Goal: Find specific page/section: Find specific page/section

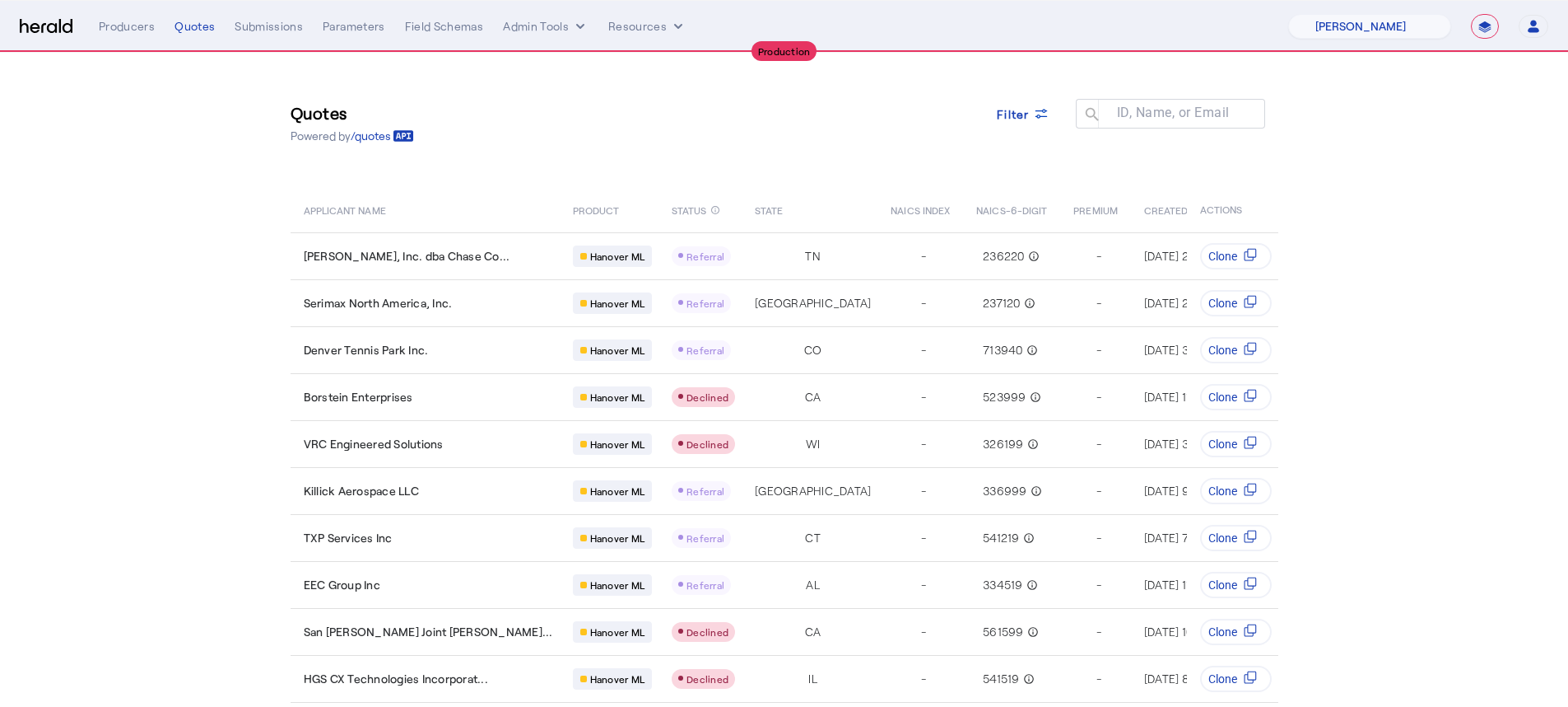
select select "pfm_8n7g_marsh"
select select "**********"
click at [1289, 14] on select "1Fort Affinity Risk [PERSON_NAME] [PERSON_NAME] CRC Campus Coverage Citadel Fif…" at bounding box center [1370, 26] width 163 height 25
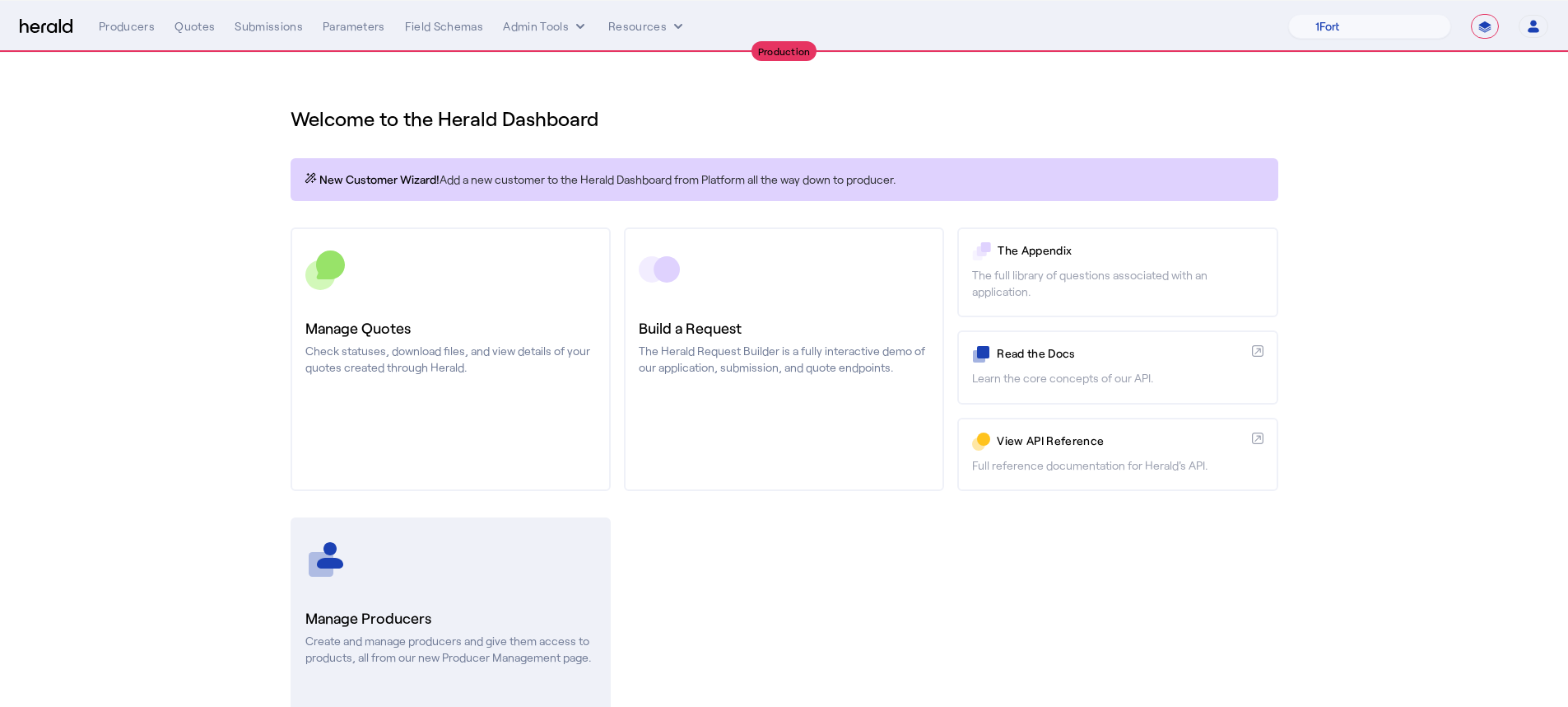
click at [489, 620] on h3 "Manage Producers" at bounding box center [450, 618] width 291 height 23
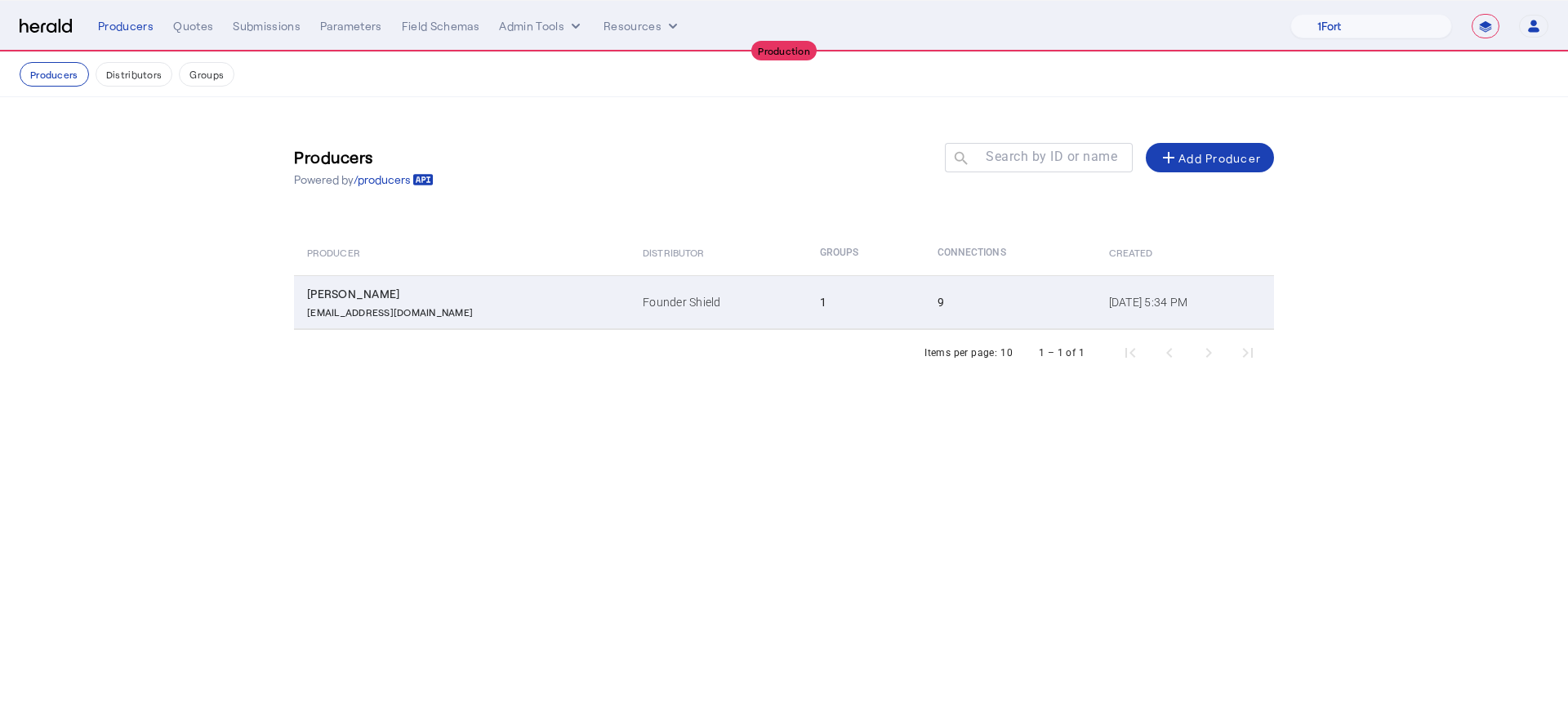
click at [464, 326] on td "[PERSON_NAME] [PERSON_NAME][EMAIL_ADDRESS][DOMAIN_NAME]" at bounding box center [462, 302] width 335 height 54
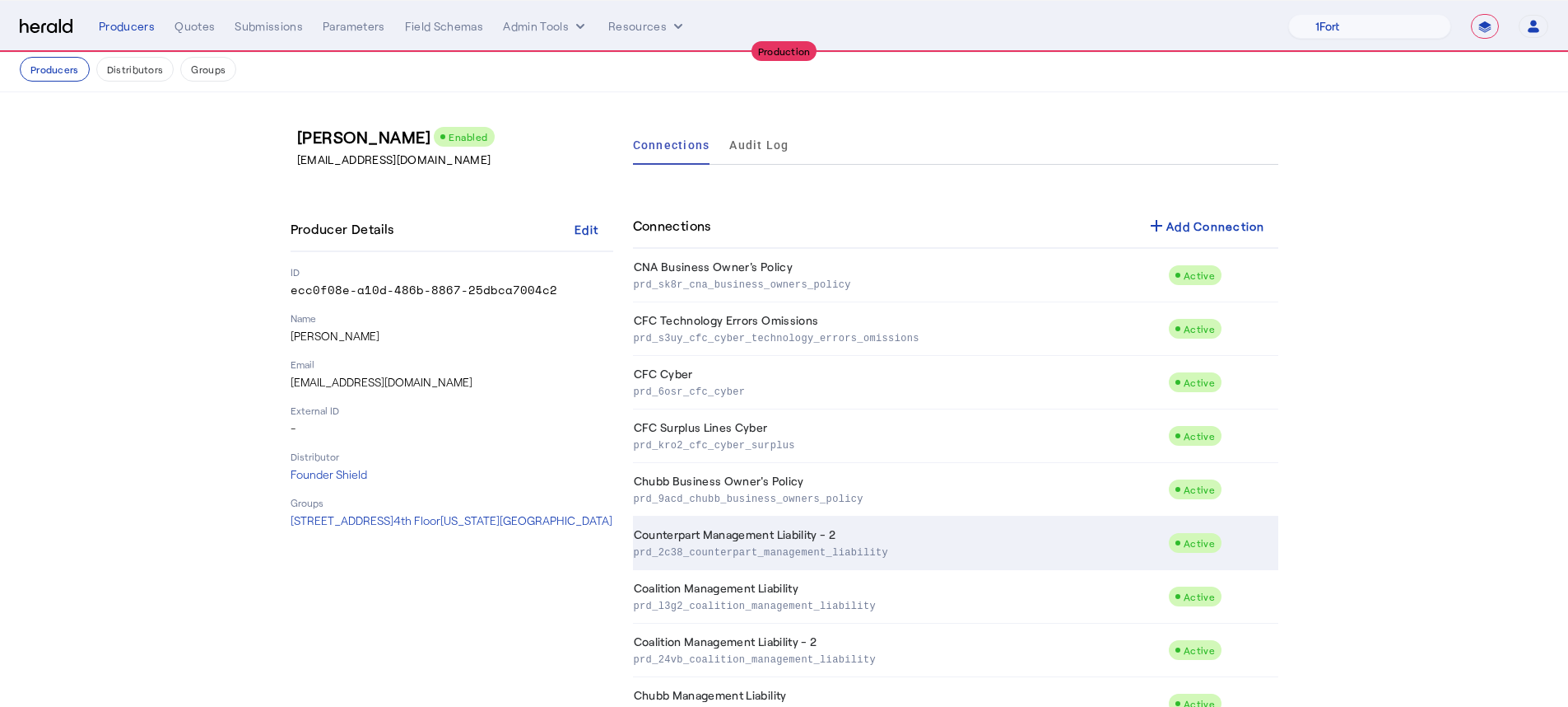
scroll to position [63, 0]
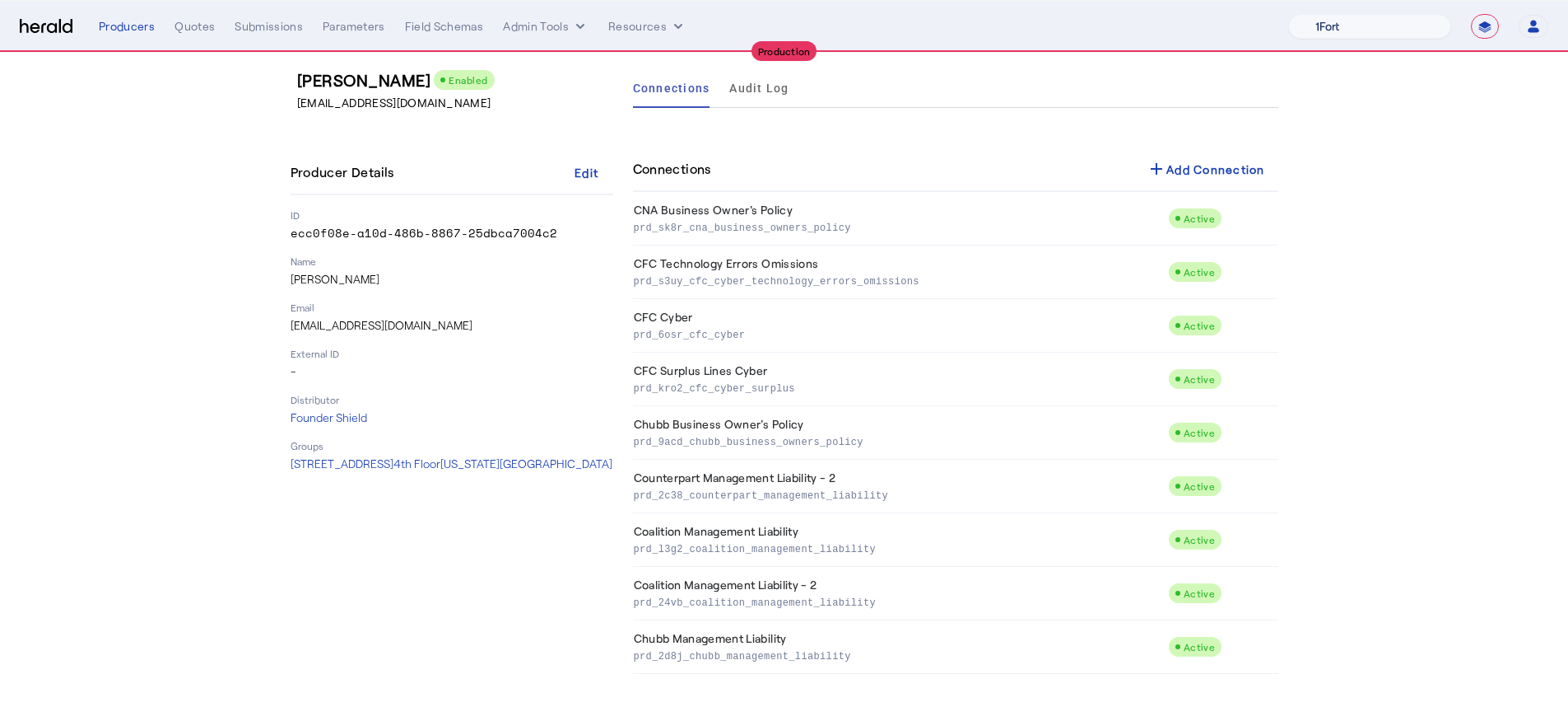
click at [1386, 26] on select "1Fort Affinity Risk [PERSON_NAME] [PERSON_NAME] CRC Campus Coverage Citadel Fif…" at bounding box center [1370, 26] width 163 height 25
select select "pfm_z9k1_growthmill"
click at [1299, 14] on select "1Fort Affinity Risk [PERSON_NAME] [PERSON_NAME] CRC Campus Coverage Citadel Fif…" at bounding box center [1370, 26] width 163 height 25
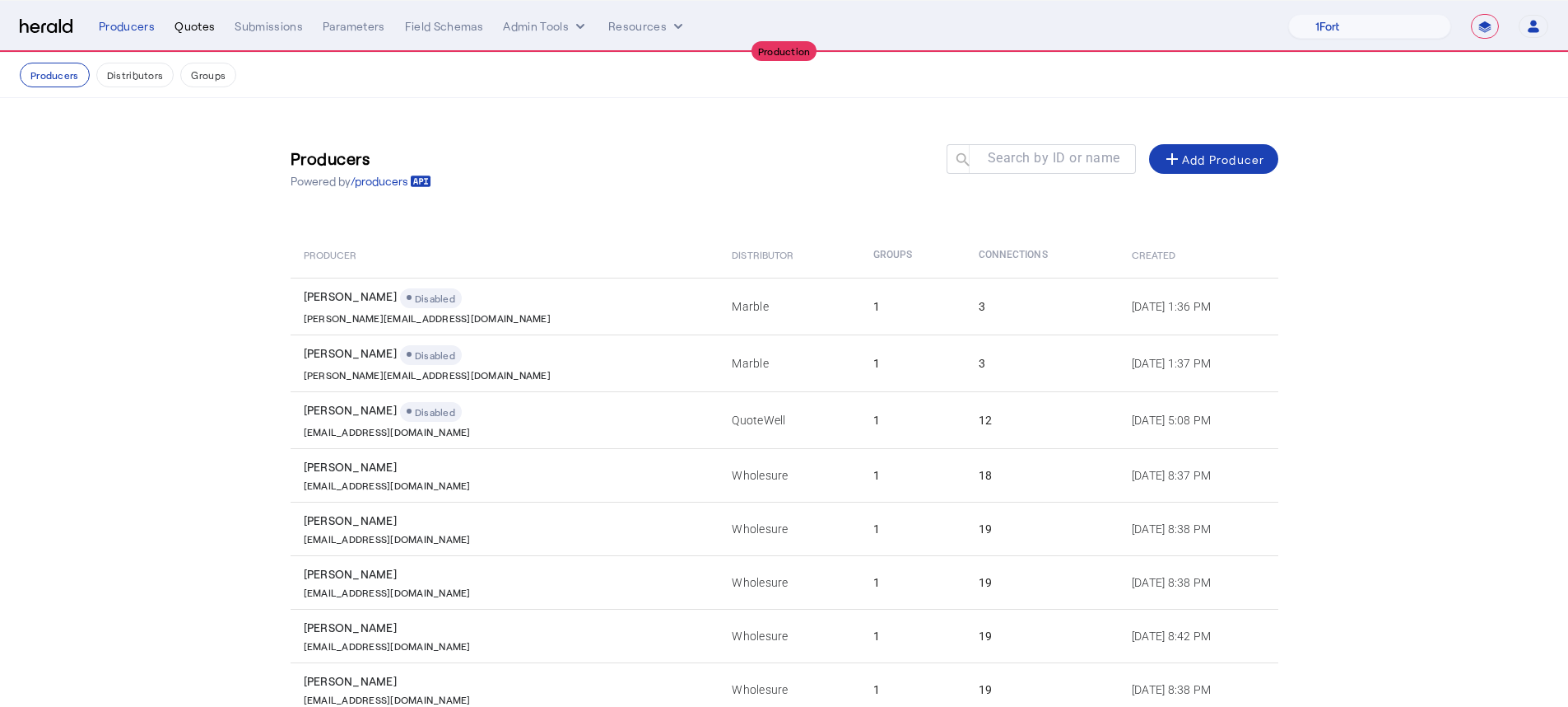
click at [193, 31] on div "Quotes" at bounding box center [195, 26] width 41 height 16
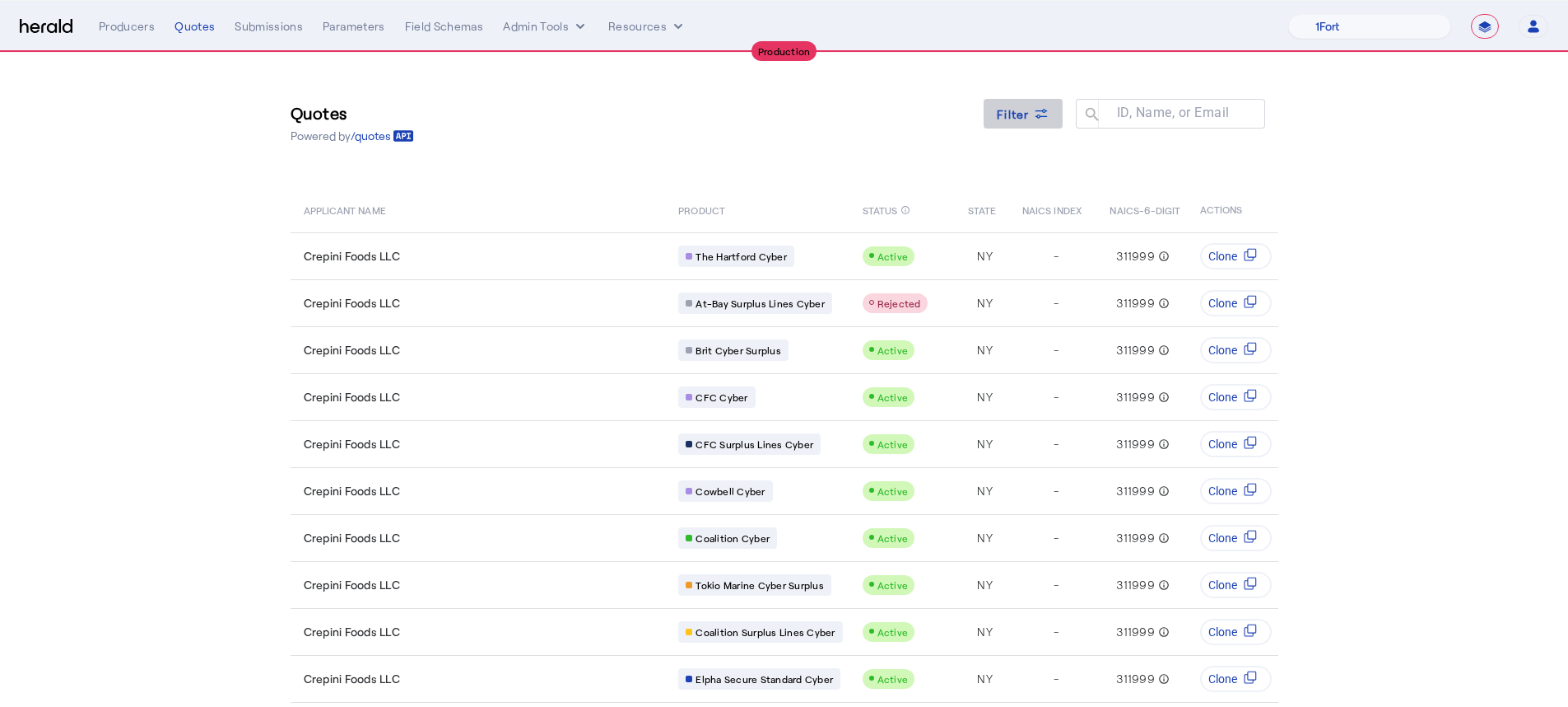
click at [1037, 113] on div "Filter" at bounding box center [1023, 114] width 53 height 17
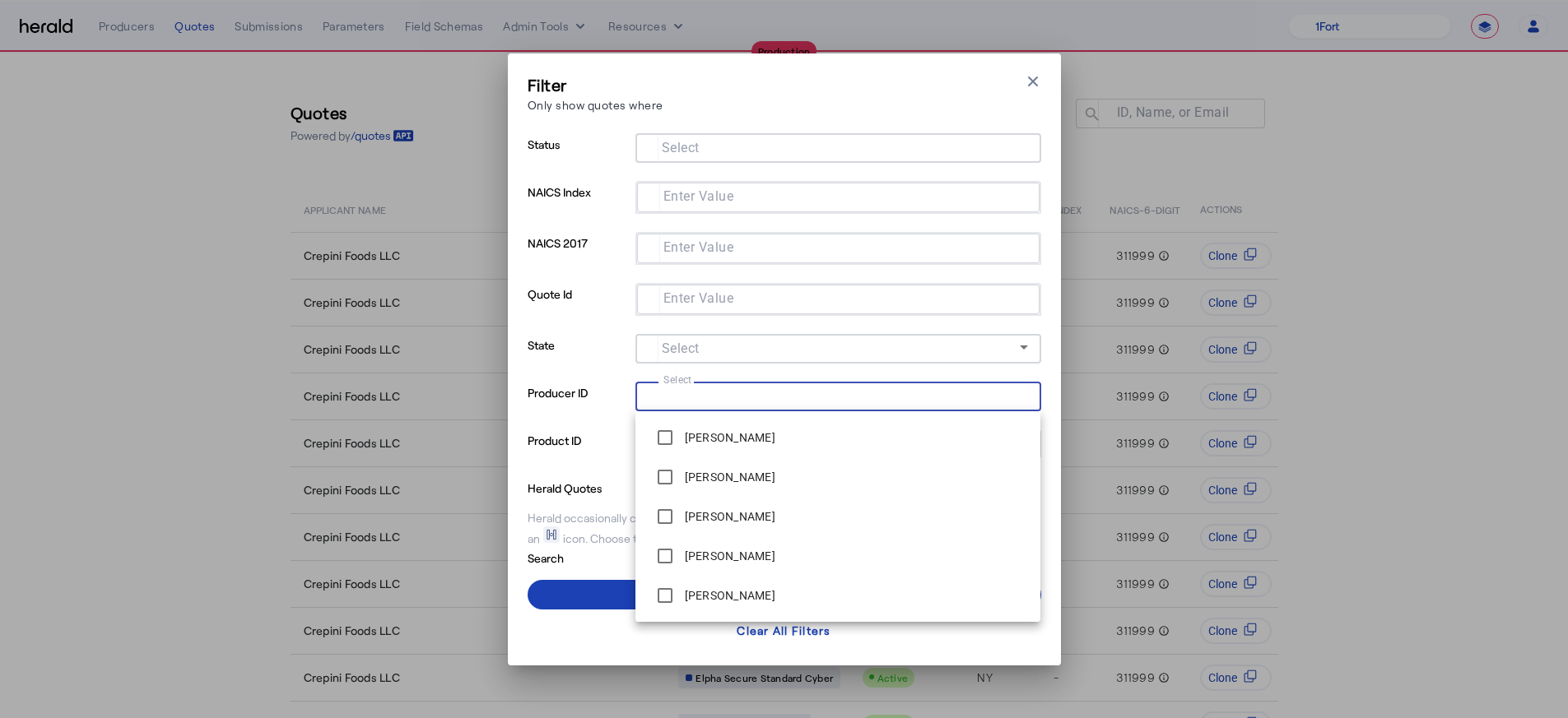
click at [704, 395] on input "Select" at bounding box center [835, 395] width 373 height 19
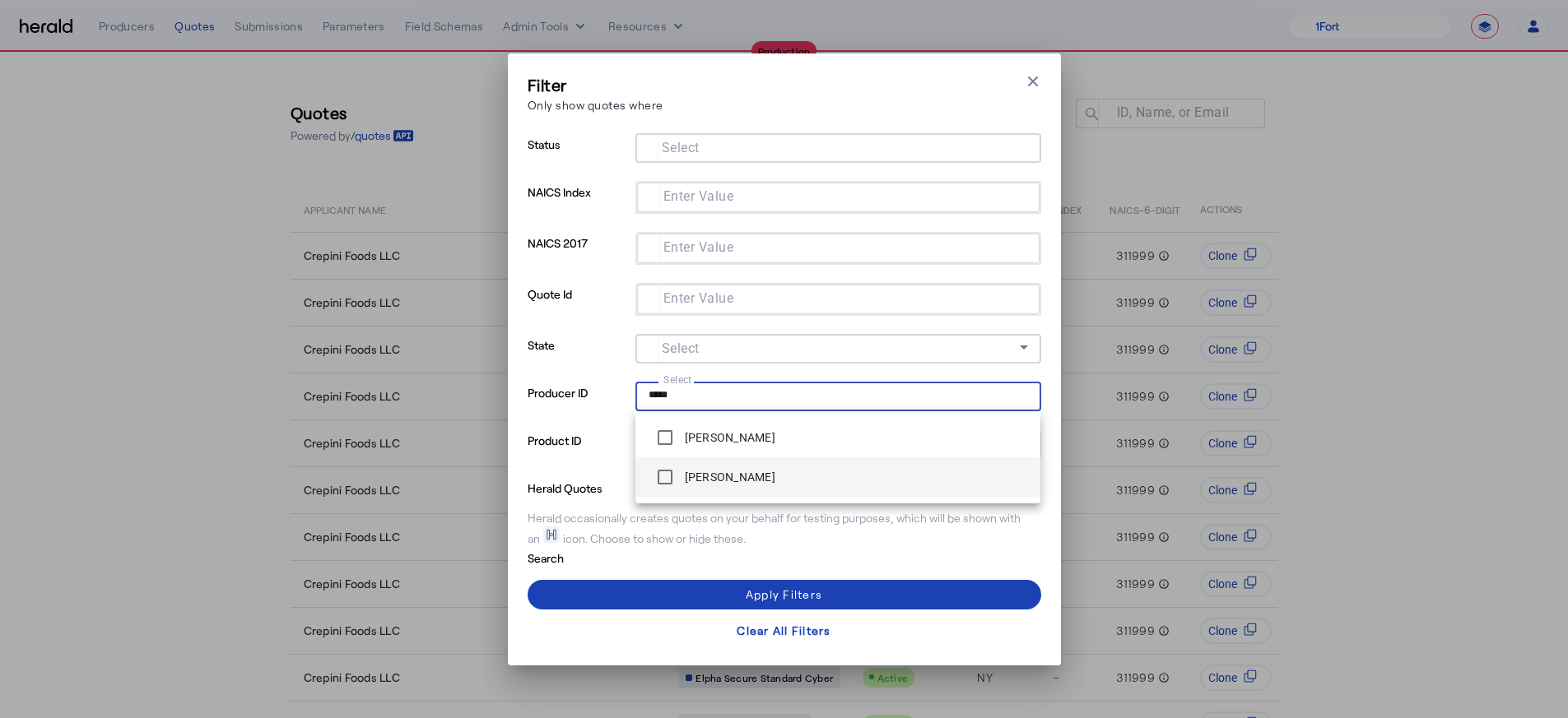
type input "*****"
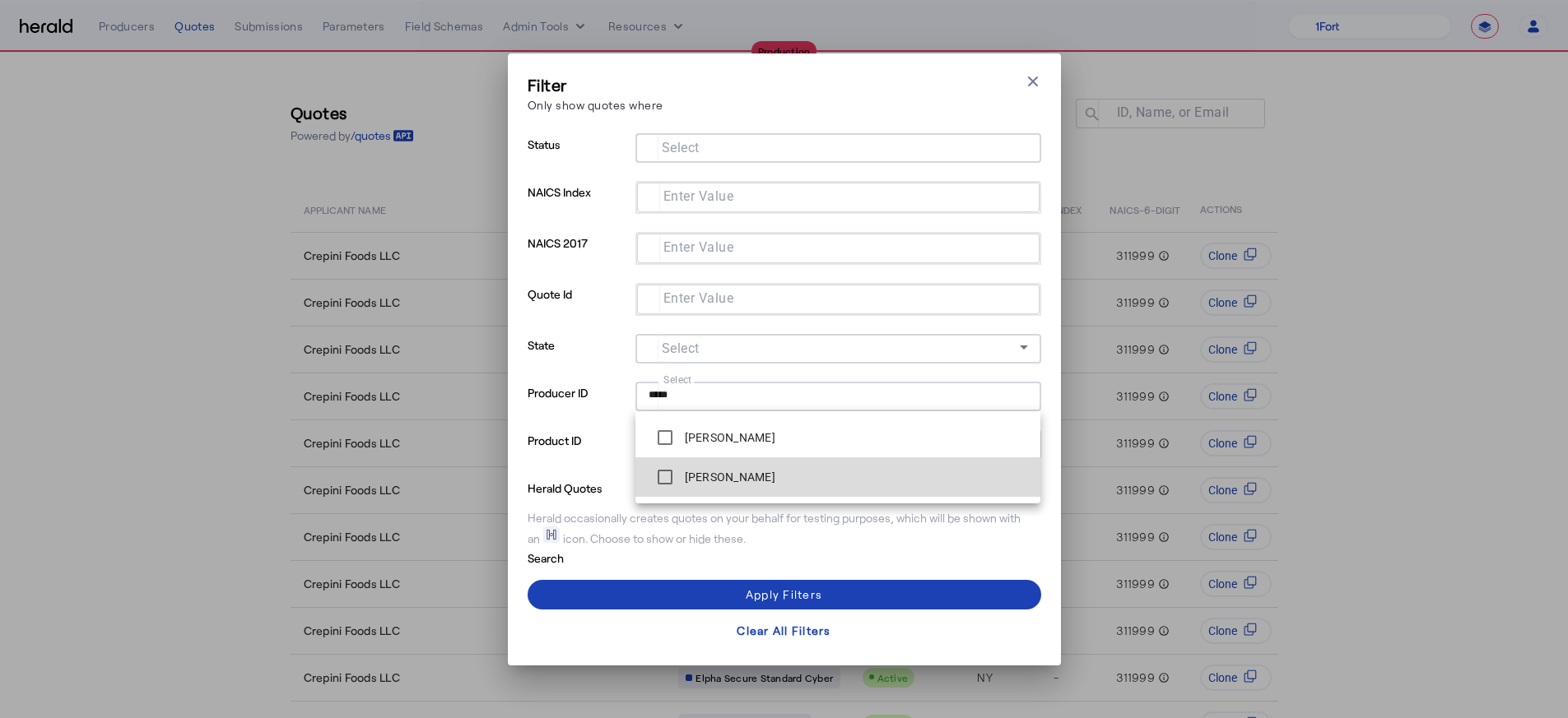
click at [725, 477] on label "[PERSON_NAME]" at bounding box center [728, 477] width 94 height 16
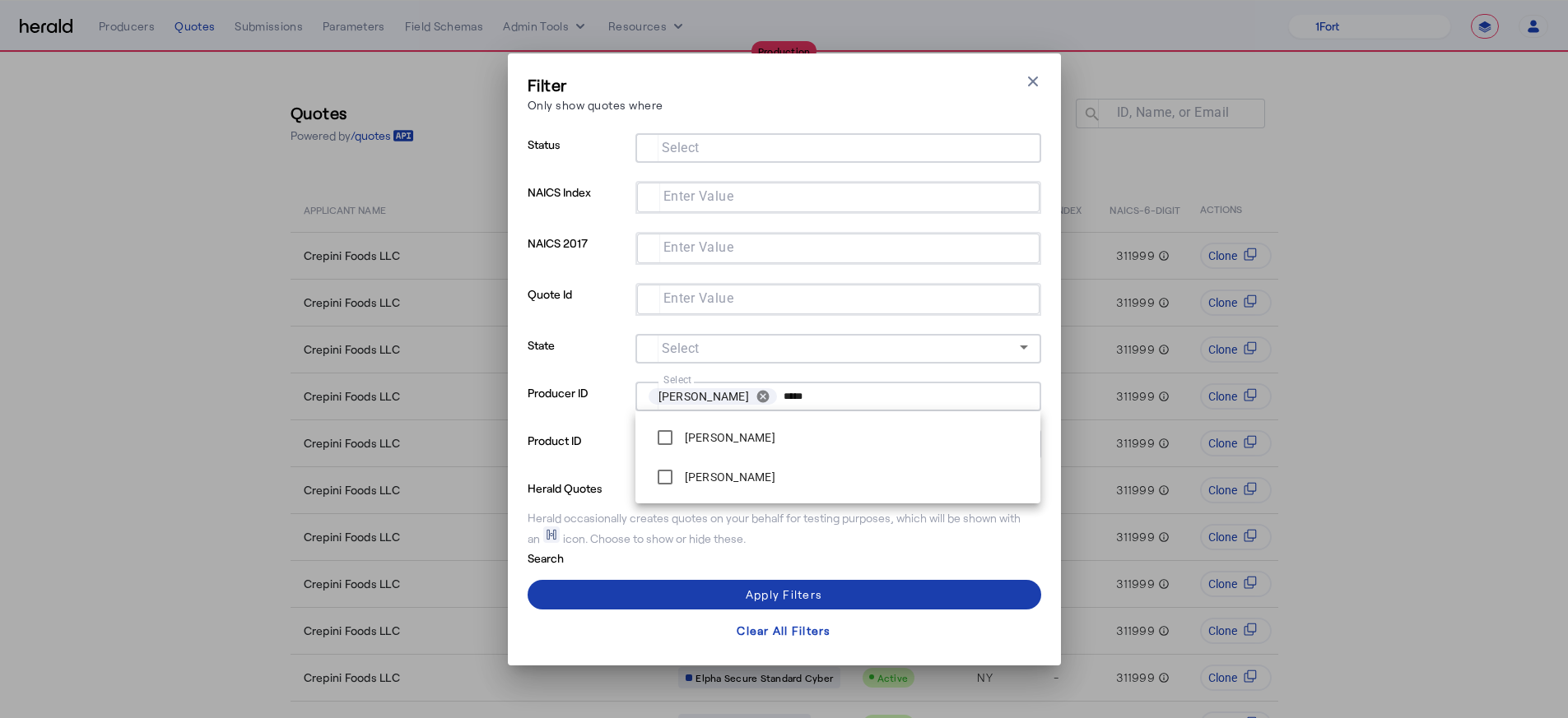
click at [713, 598] on span at bounding box center [785, 594] width 514 height 40
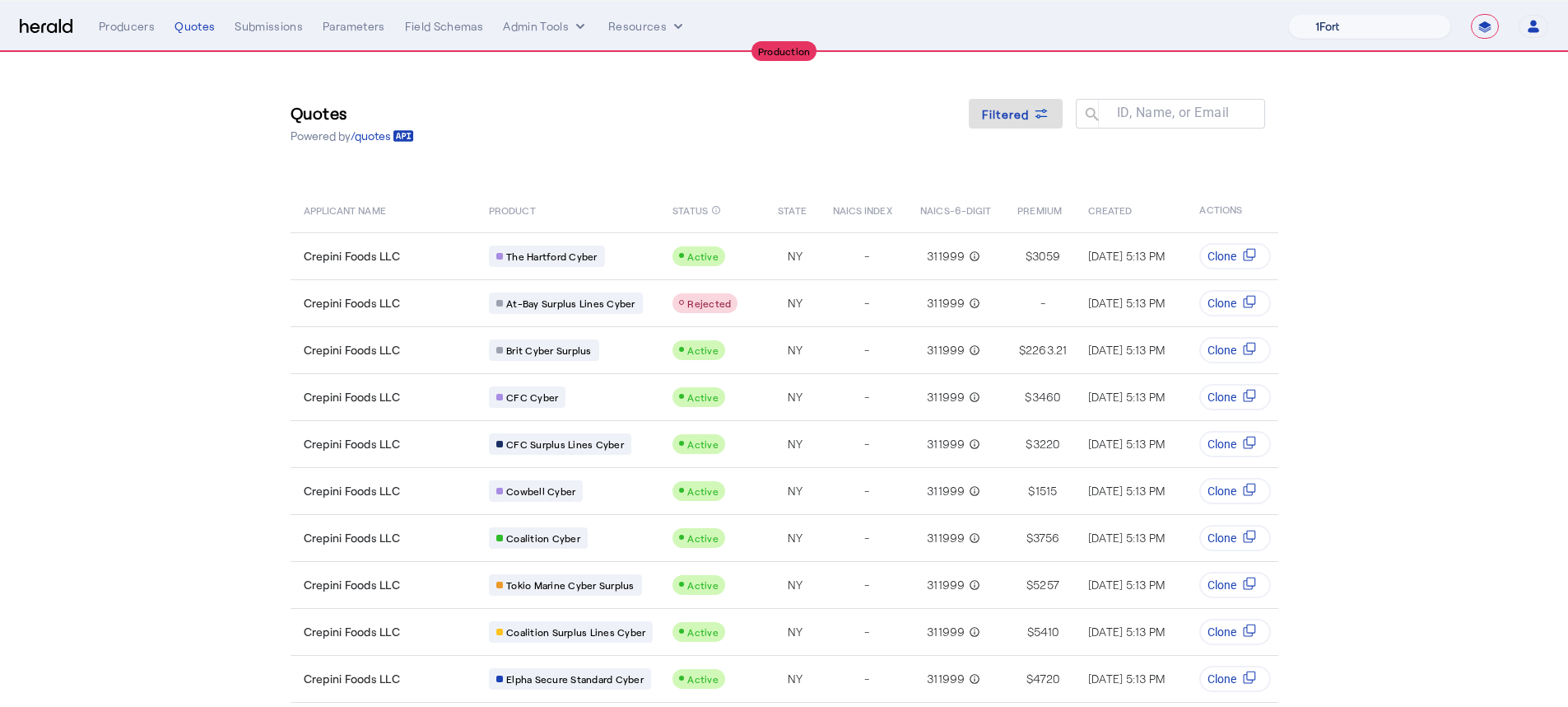
click at [1429, 30] on select "1Fort Affinity Risk [PERSON_NAME] [PERSON_NAME] CRC Campus Coverage Citadel Fif…" at bounding box center [1370, 26] width 163 height 25
click at [1289, 14] on select "1Fort Affinity Risk [PERSON_NAME] [PERSON_NAME] CRC Campus Coverage Citadel Fif…" at bounding box center [1370, 26] width 163 height 25
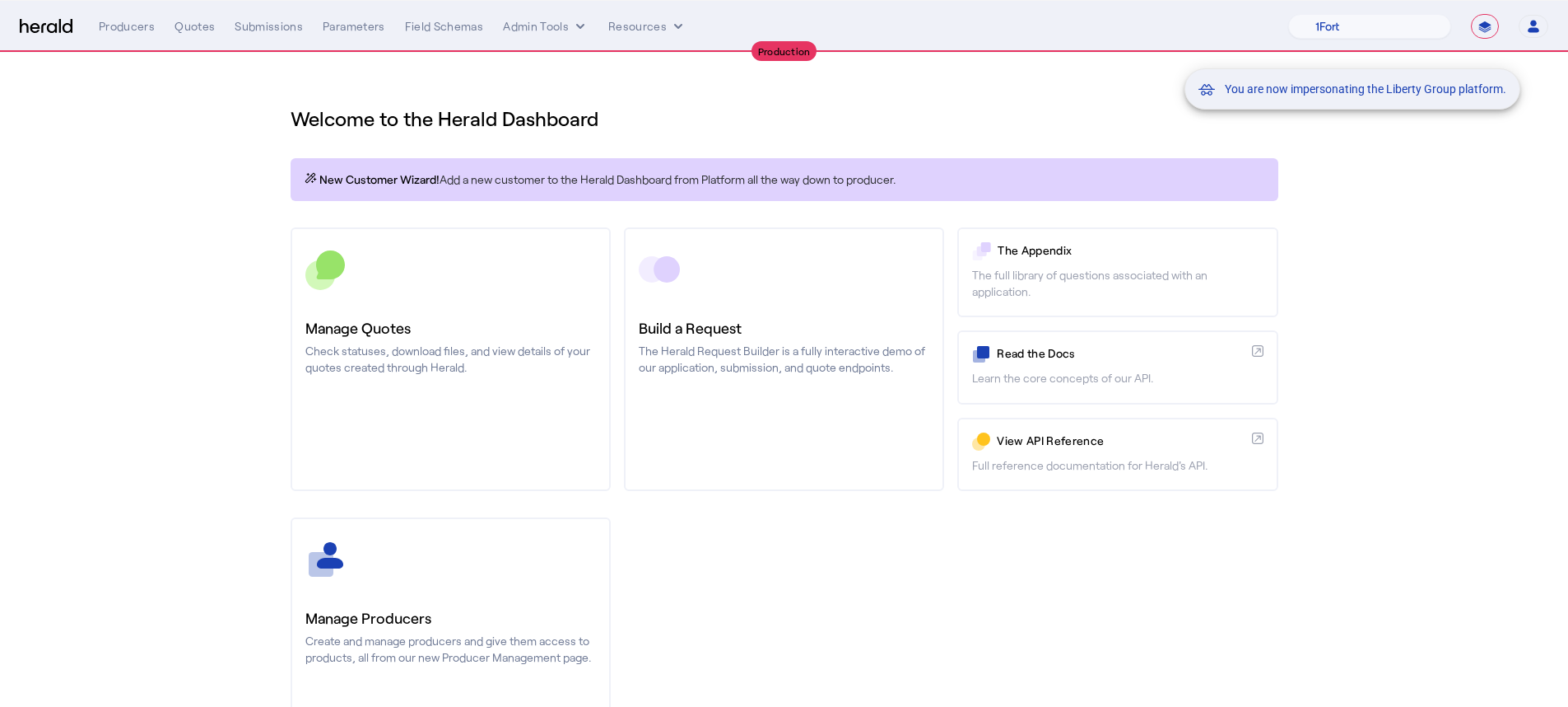
click at [378, 636] on div "You are now impersonating the Liberty Group platform." at bounding box center [784, 354] width 1568 height 707
click at [449, 637] on div "You are now impersonating the Liberty Group platform." at bounding box center [784, 354] width 1568 height 707
click at [450, 624] on div "You are now impersonating the Liberty Group platform." at bounding box center [784, 354] width 1568 height 707
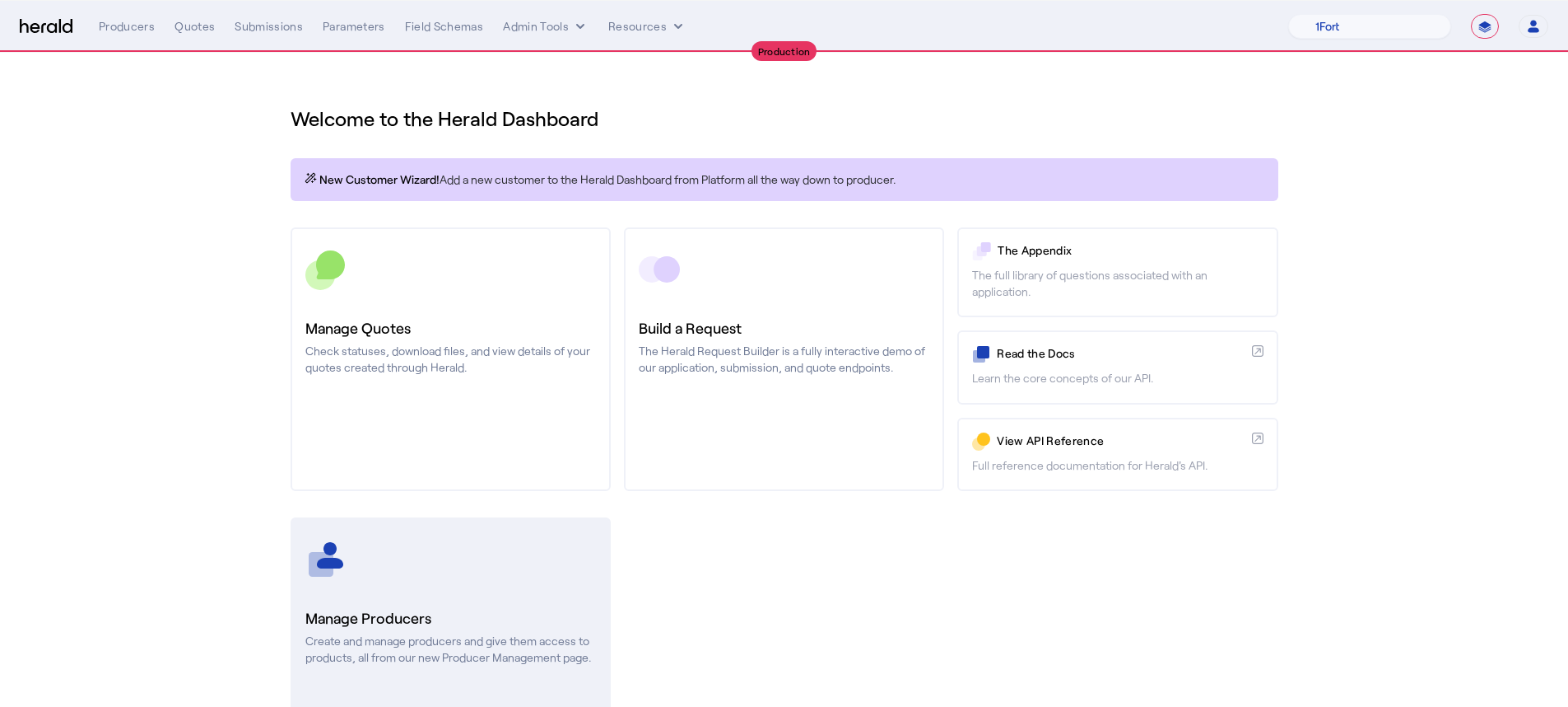
click at [452, 615] on h3 "Manage Producers" at bounding box center [450, 618] width 291 height 23
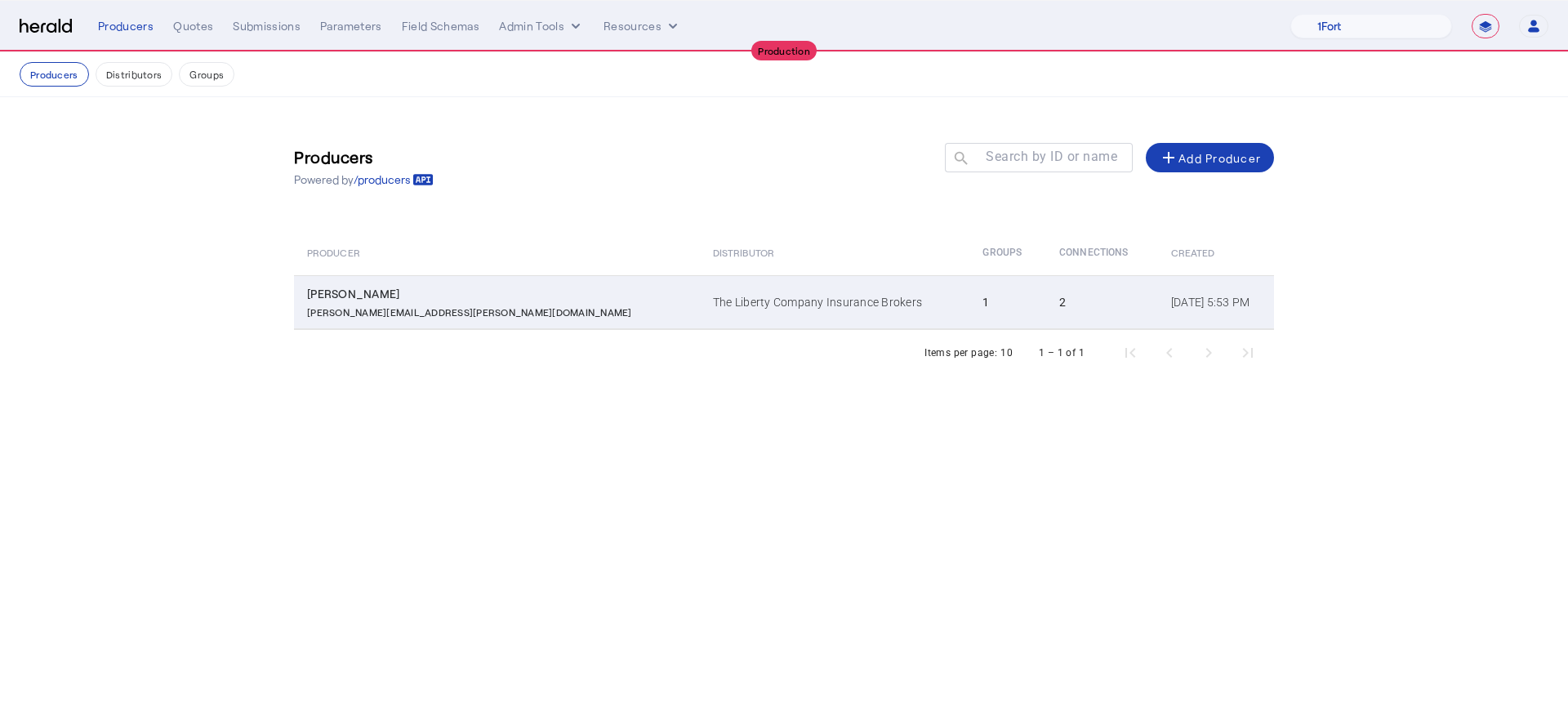
click at [523, 306] on div "[PERSON_NAME][EMAIL_ADDRESS][PERSON_NAME][DOMAIN_NAME]" at bounding box center [500, 310] width 386 height 16
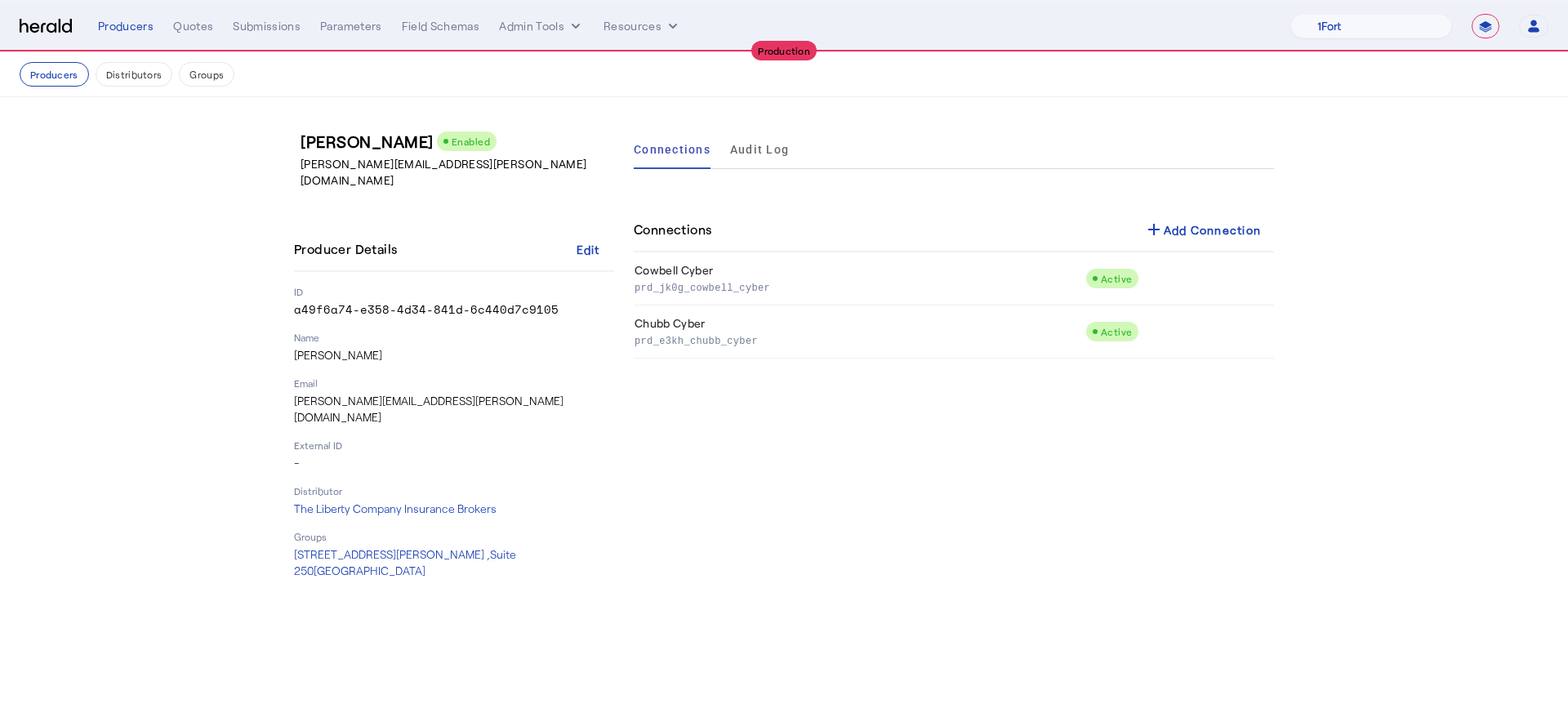
click at [796, 388] on div "Connections Audit Log Connections add Add Connection Cowbell Cyber prd_jk0g_cow…" at bounding box center [954, 355] width 641 height 449
click at [1389, 37] on select "1Fort Affinity Risk [PERSON_NAME] [PERSON_NAME] CRC Campus Coverage Citadel Fif…" at bounding box center [1371, 26] width 162 height 25
click at [1349, 17] on select "1Fort Affinity Risk [PERSON_NAME] [PERSON_NAME] CRC Campus Coverage Citadel Fif…" at bounding box center [1371, 26] width 162 height 25
select select "pfm_lx2v_founder_shield"
click at [1290, 13] on select "1Fort Affinity Risk [PERSON_NAME] [PERSON_NAME] CRC Campus Coverage Citadel Fif…" at bounding box center [1371, 26] width 162 height 25
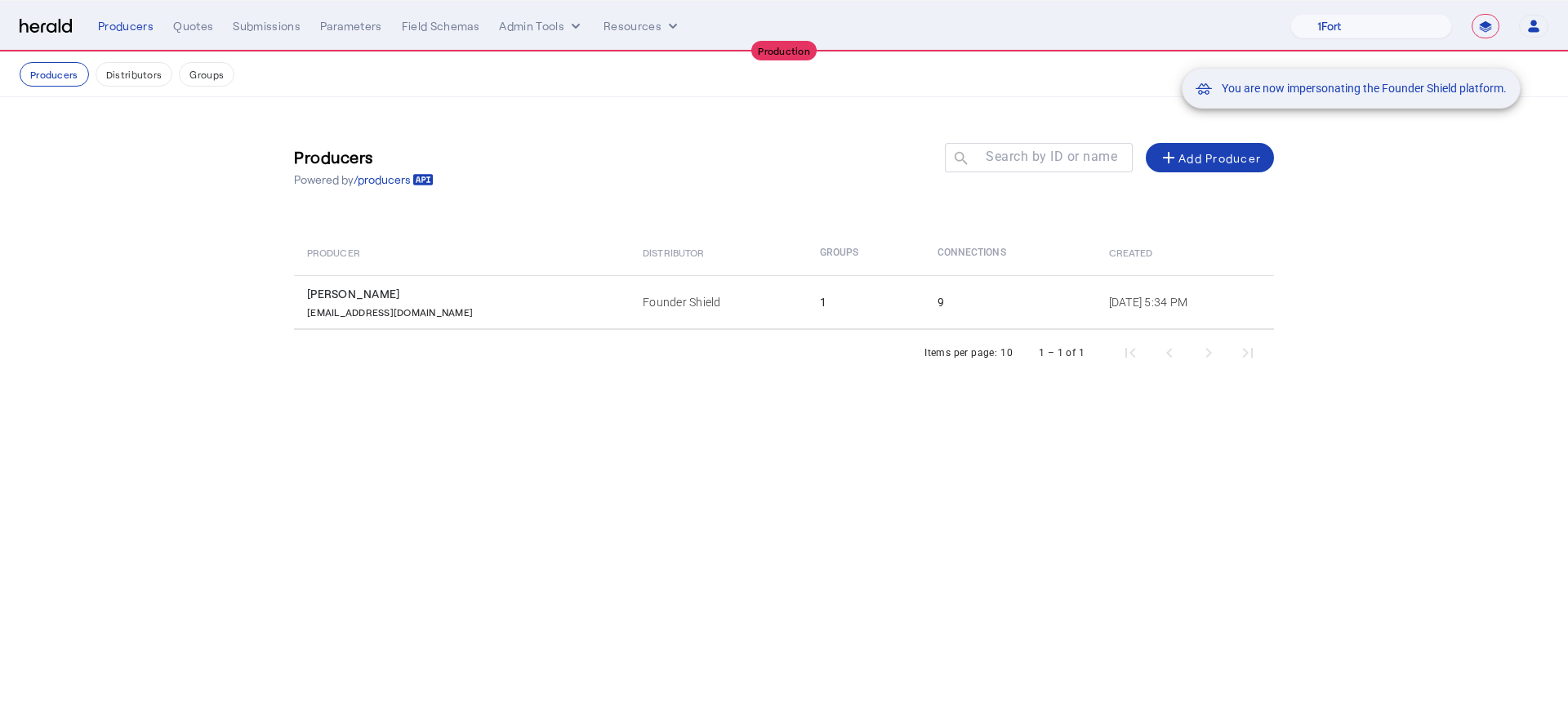
click at [415, 313] on div "You are now impersonating the Founder Shield platform." at bounding box center [784, 356] width 1568 height 713
click at [495, 312] on div "You are now impersonating the Founder Shield platform." at bounding box center [784, 356] width 1568 height 713
click at [530, 301] on div "You are now impersonating the Founder Shield platform." at bounding box center [784, 356] width 1568 height 713
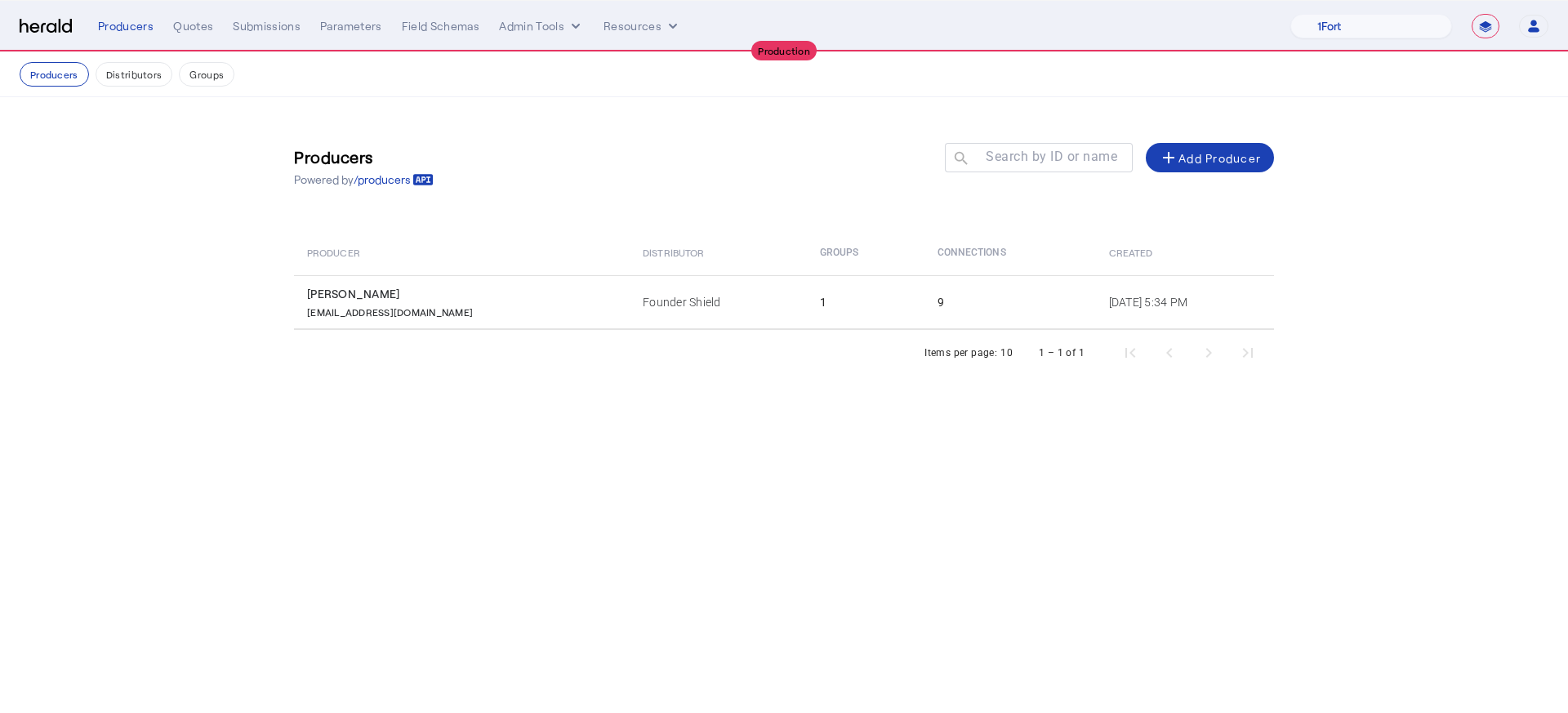
click at [629, 300] on td "Founder Shield" at bounding box center [717, 302] width 176 height 54
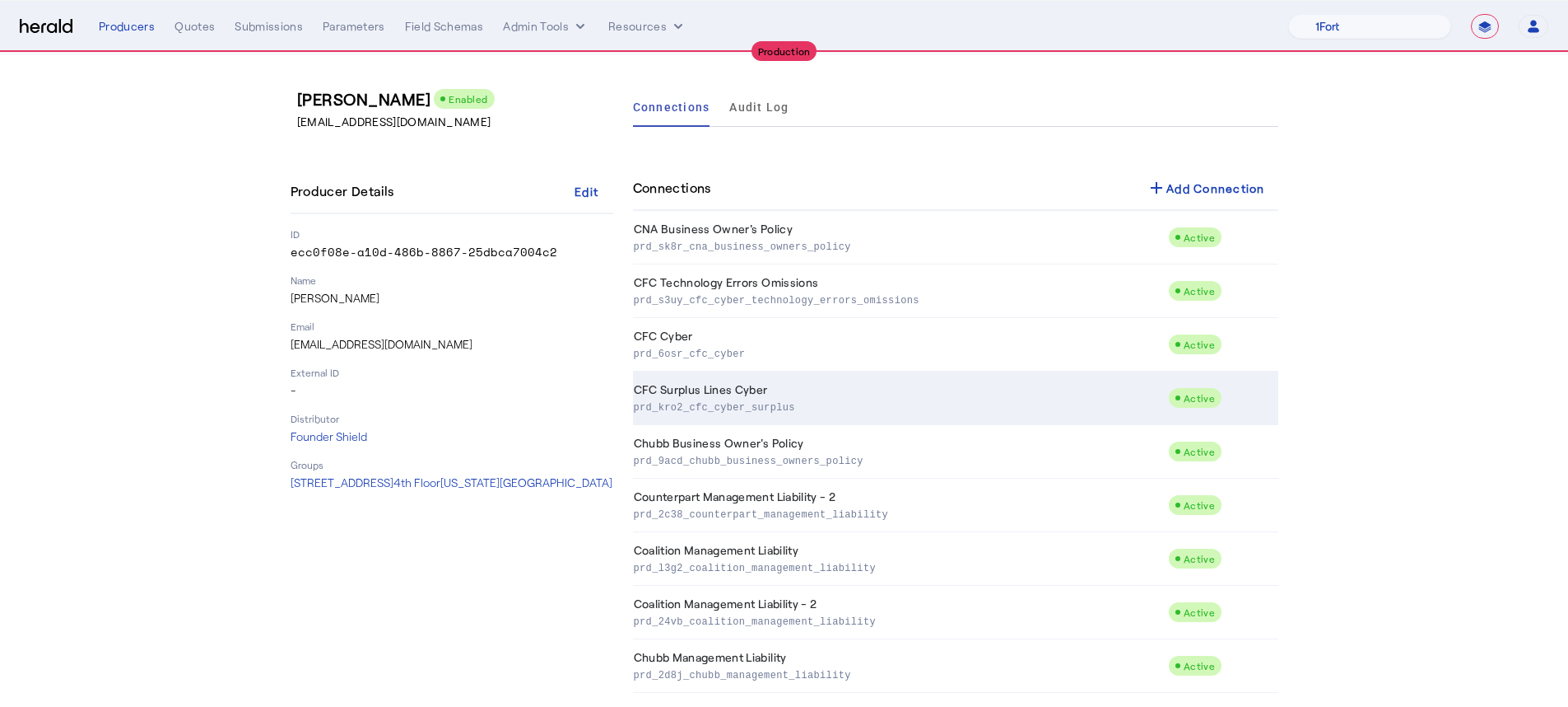
scroll to position [63, 0]
